Goal: Navigation & Orientation: Find specific page/section

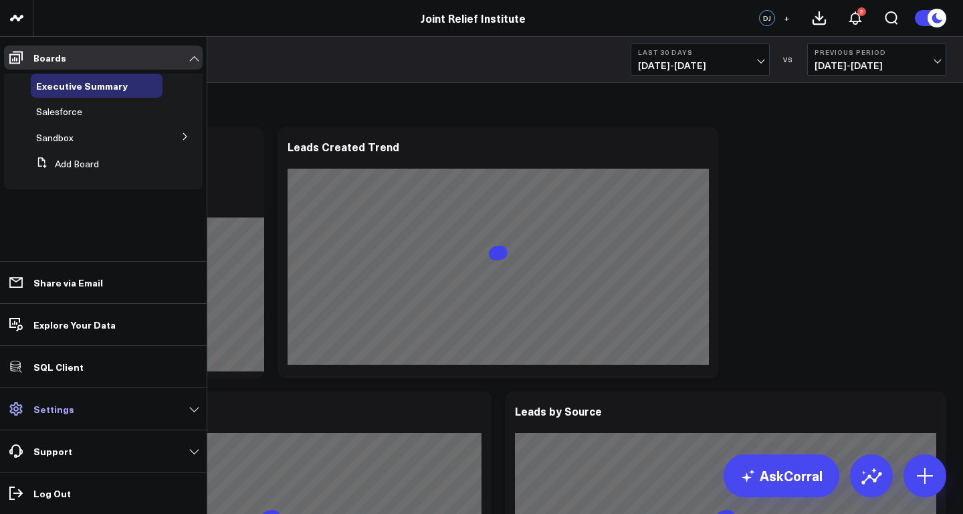
click at [72, 412] on link "Settings" at bounding box center [103, 409] width 199 height 24
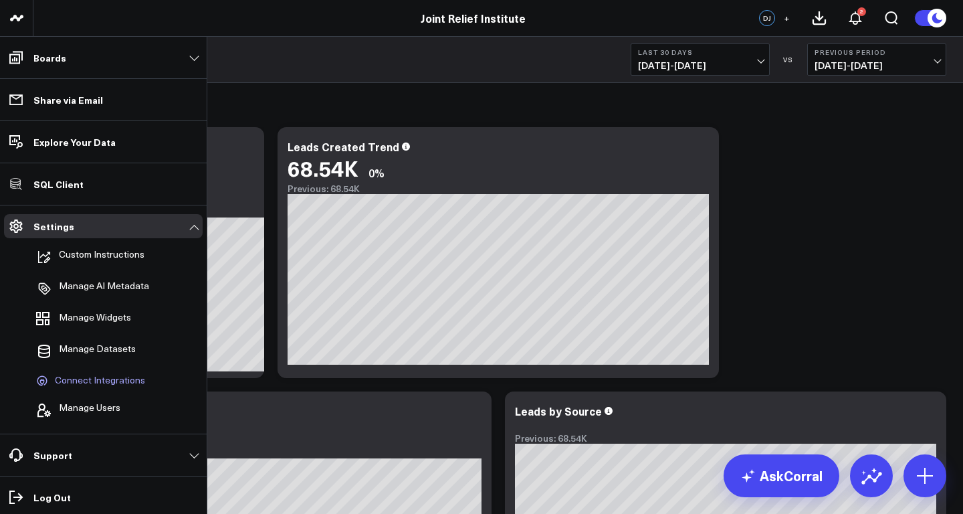
click at [84, 377] on span "Connect Integrations" at bounding box center [100, 381] width 90 height 12
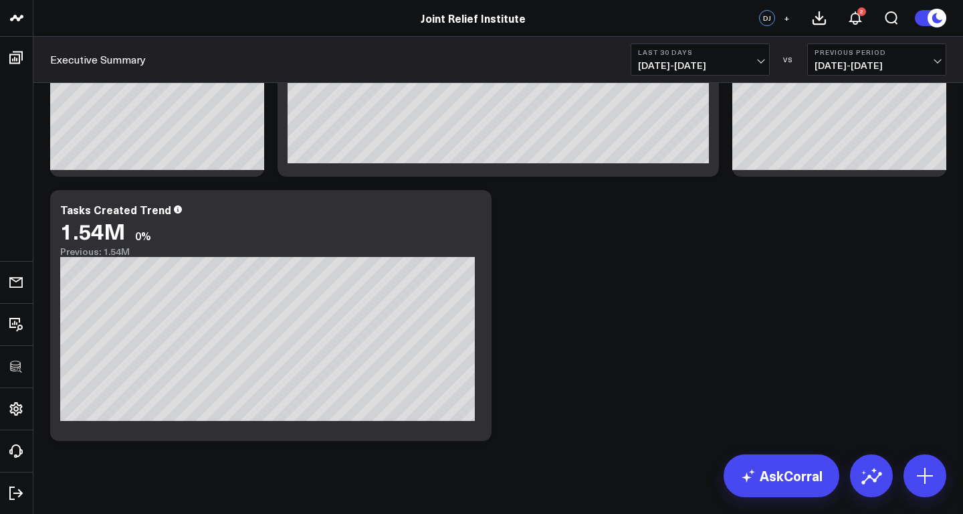
scroll to position [1310, 0]
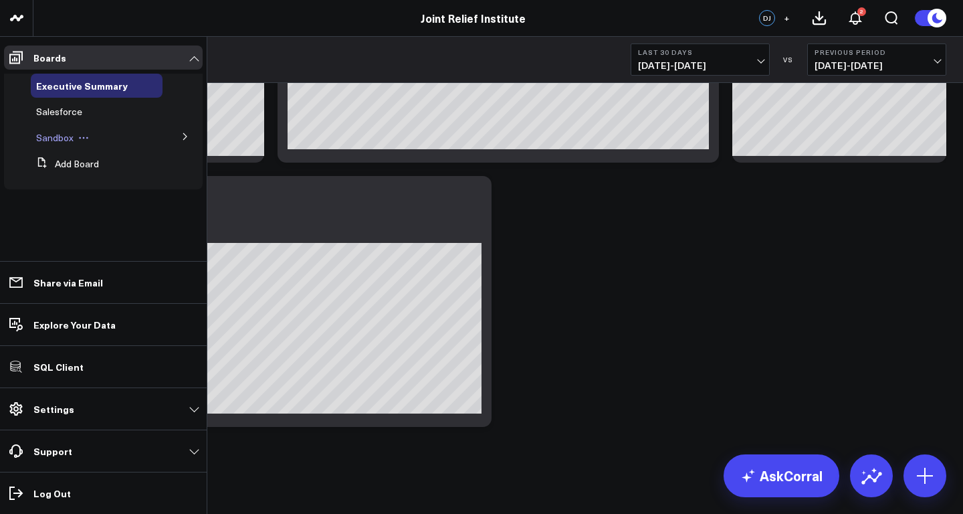
click at [58, 142] on span "Sandbox" at bounding box center [54, 137] width 37 height 13
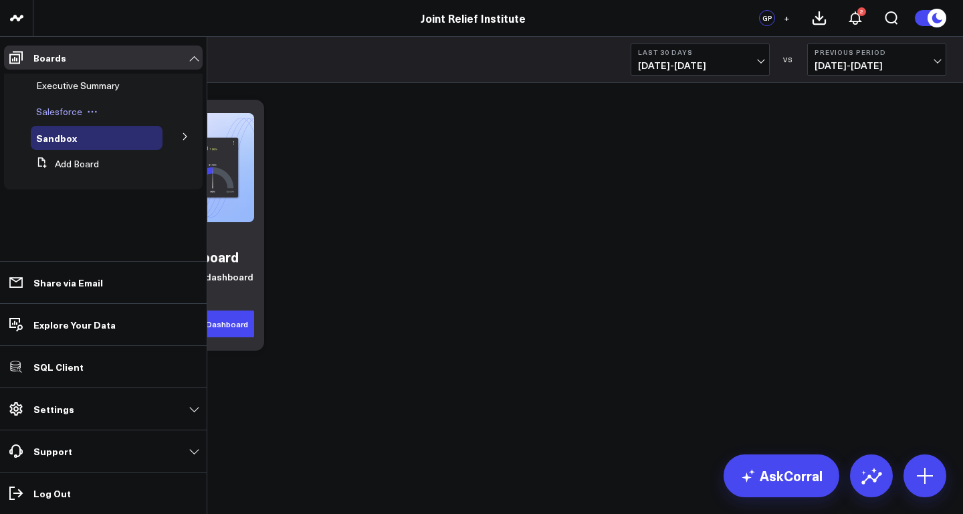
click at [43, 112] on span "Salesforce" at bounding box center [59, 111] width 46 height 13
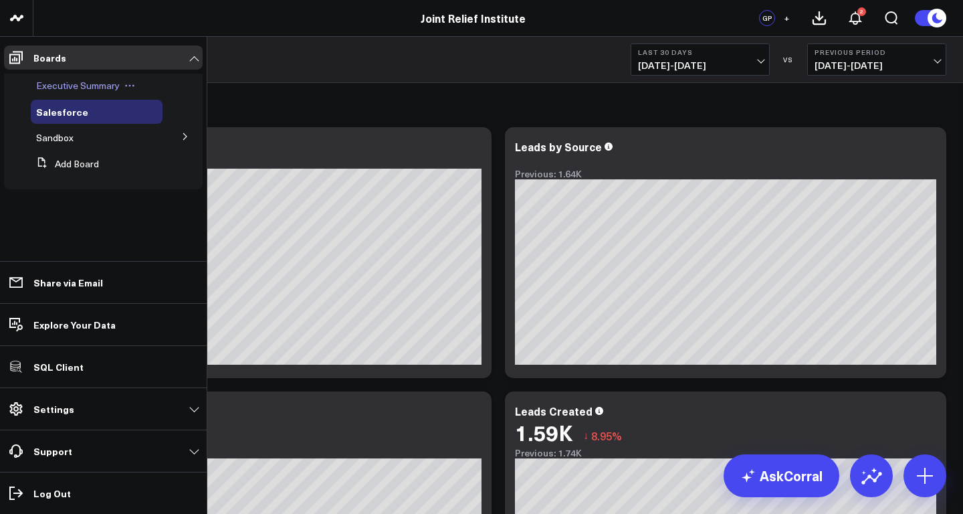
click at [56, 84] on span "Executive Summary" at bounding box center [78, 85] width 84 height 13
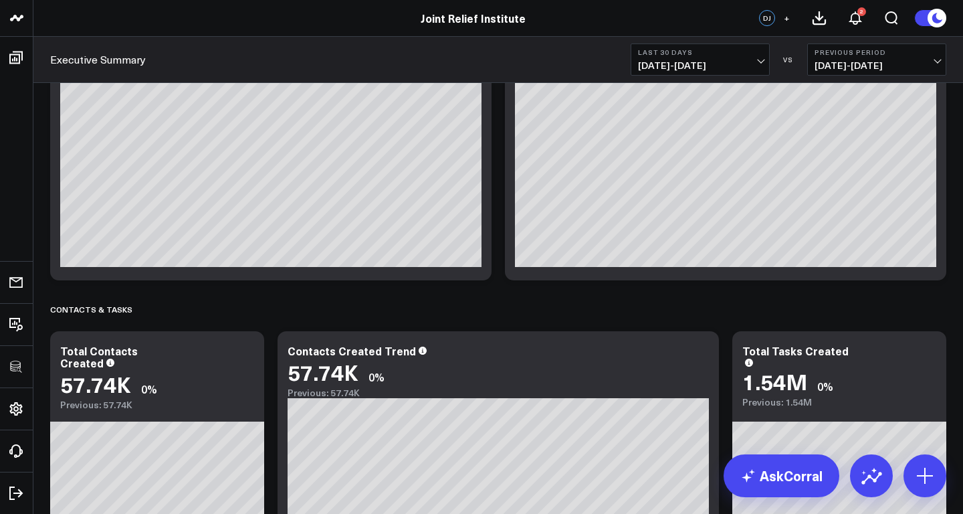
scroll to position [889, 0]
